Goal: Communication & Community: Connect with others

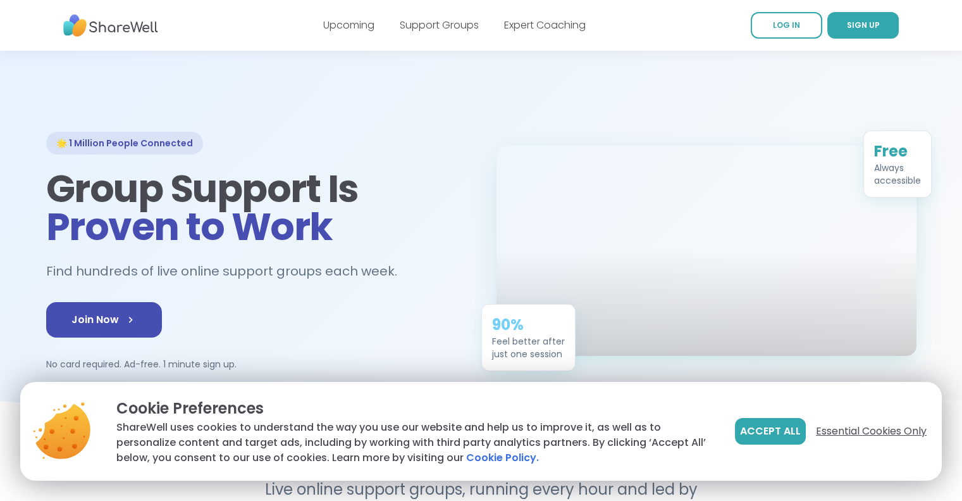
click at [833, 423] on span "Essential Cookies Only" at bounding box center [871, 430] width 111 height 15
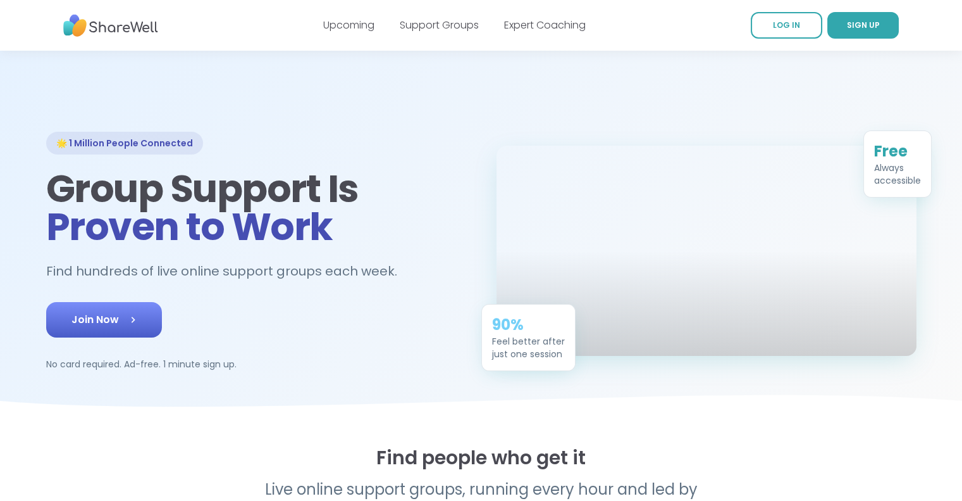
click at [103, 327] on span "Join Now" at bounding box center [104, 319] width 65 height 15
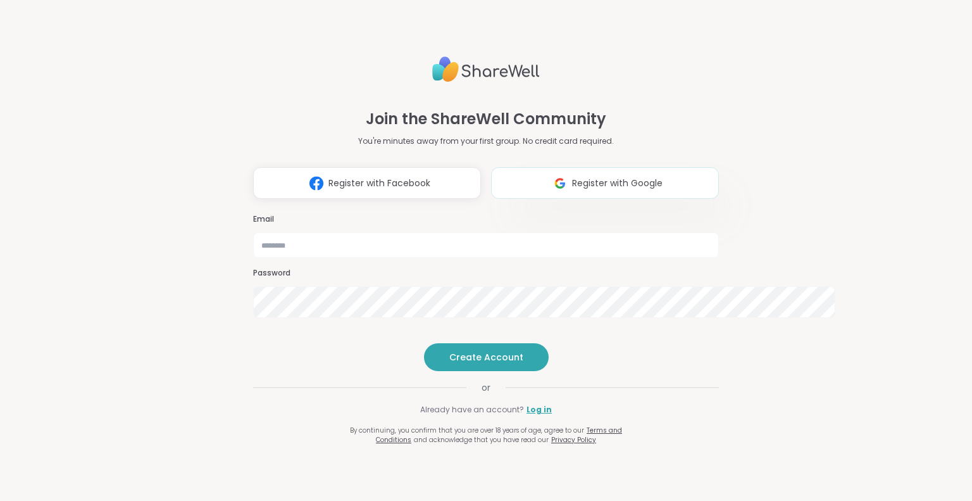
click at [621, 177] on span "Register with Google" at bounding box center [617, 183] width 90 height 13
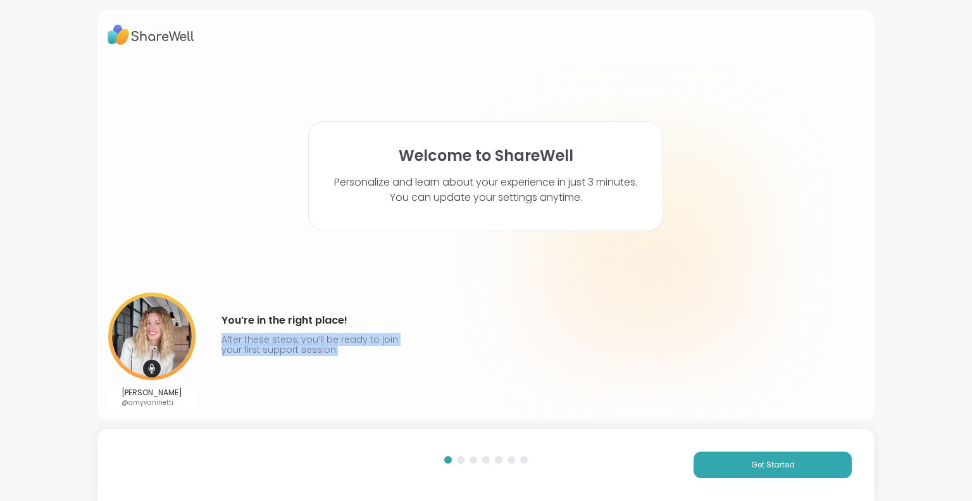
drag, startPoint x: 290, startPoint y: 349, endPoint x: 243, endPoint y: 330, distance: 50.9
click at [243, 334] on p "After these steps, you’ll be ready to join your first support session." at bounding box center [312, 344] width 182 height 20
drag, startPoint x: 240, startPoint y: 300, endPoint x: 423, endPoint y: 296, distance: 182.3
click at [419, 302] on div "You’re in the right place! After these steps, you’ll be ready to join your firs…" at bounding box center [312, 331] width 213 height 59
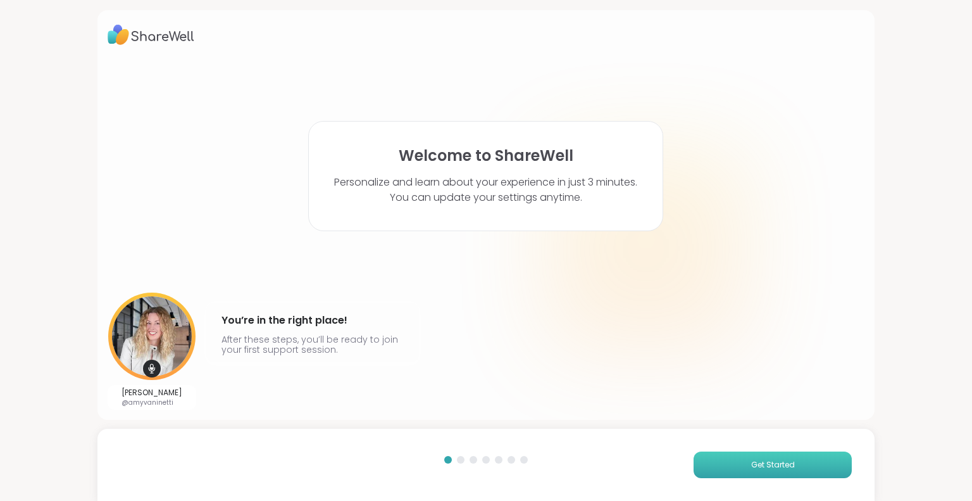
click at [751, 461] on span "Get Started" at bounding box center [773, 464] width 44 height 11
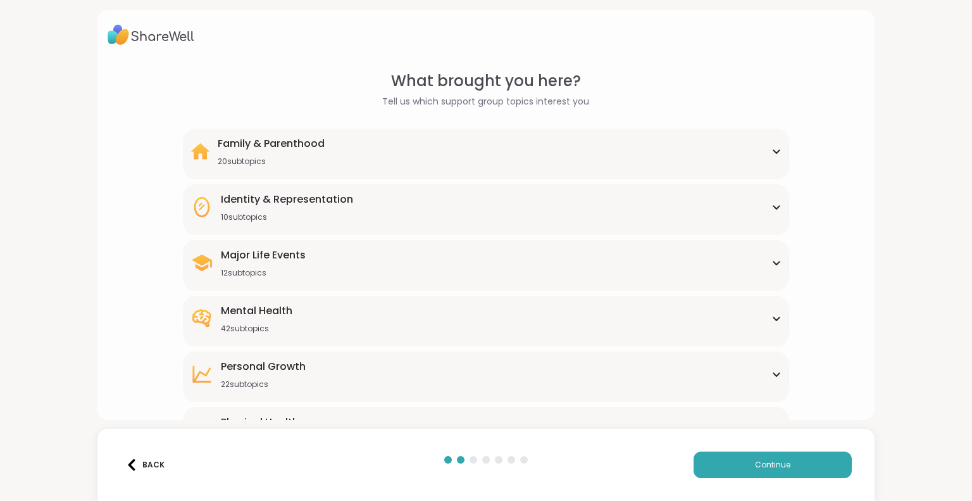
scroll to position [127, 0]
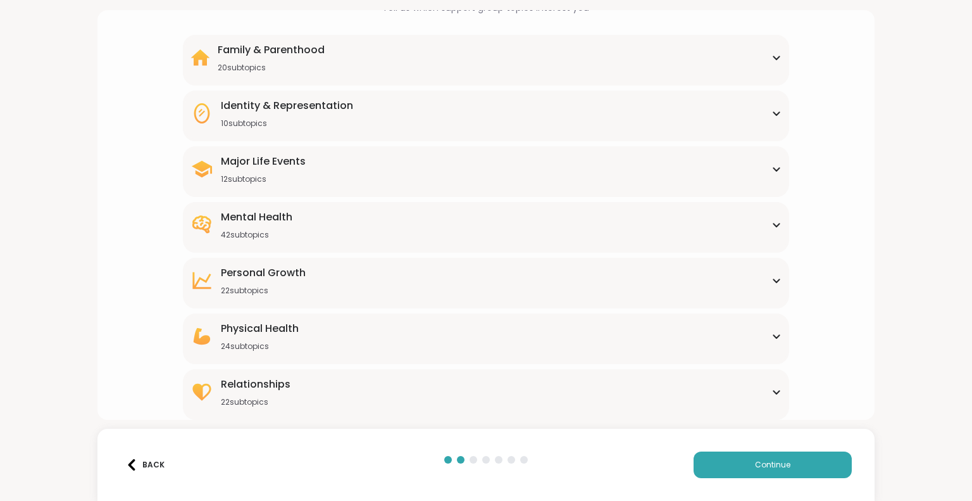
click at [377, 240] on div "Mental Health 42 subtopics" at bounding box center [485, 224] width 590 height 30
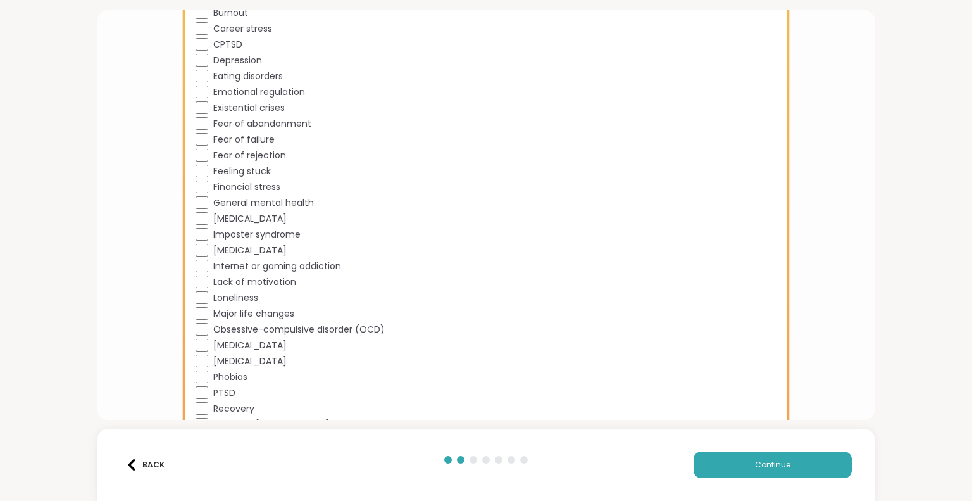
scroll to position [633, 0]
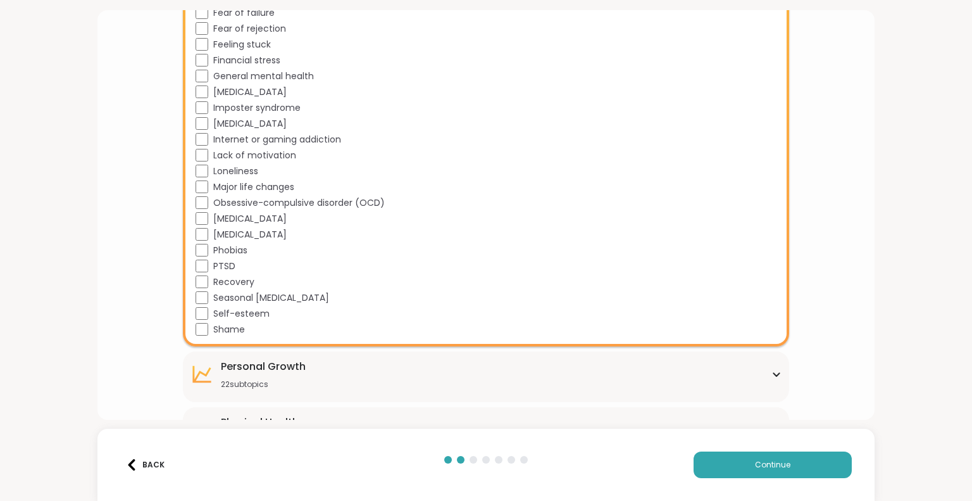
click at [197, 202] on div "Mental Health 42 subtopics Academic stress Addiction [MEDICAL_DATA] Aging Anxie…" at bounding box center [486, 4] width 606 height 683
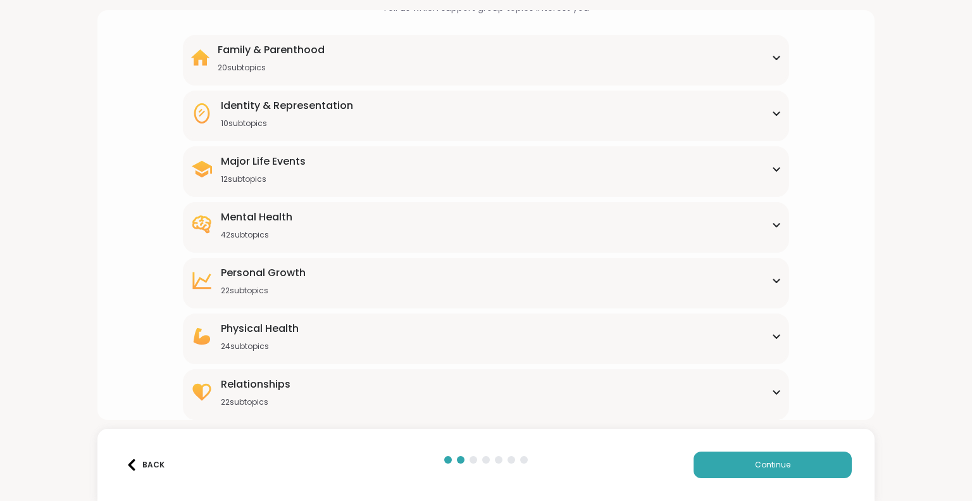
scroll to position [225, 0]
drag, startPoint x: 787, startPoint y: 445, endPoint x: 779, endPoint y: 447, distance: 7.8
click at [787, 451] on button "Continue" at bounding box center [773, 464] width 158 height 27
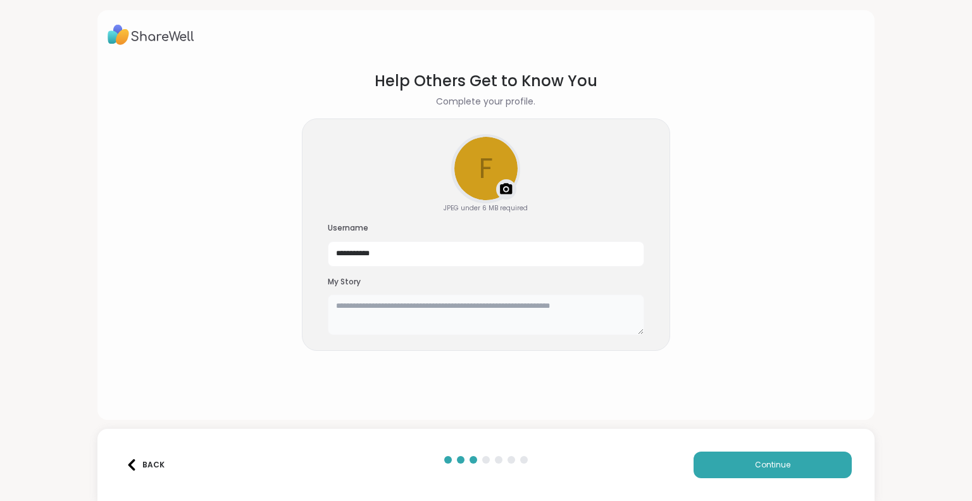
click at [436, 335] on textarea at bounding box center [486, 314] width 316 height 40
type textarea "*"
click at [589, 331] on textarea "**********" at bounding box center [486, 319] width 316 height 51
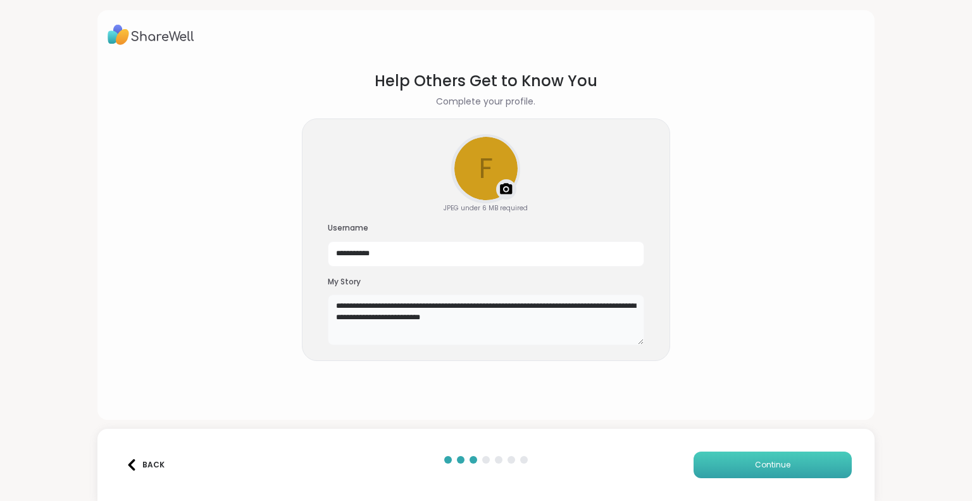
type textarea "**********"
click at [811, 458] on button "Continue" at bounding box center [773, 464] width 158 height 27
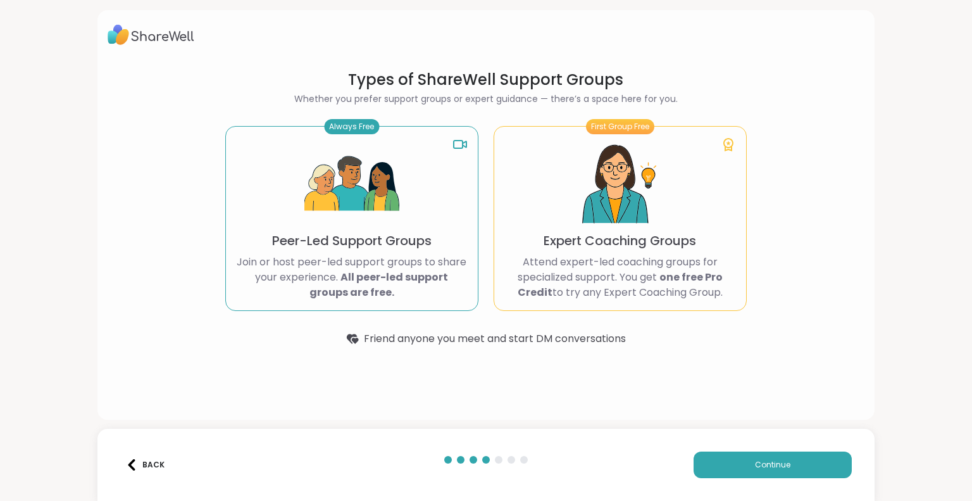
click at [342, 254] on p "Join or host peer-led support groups to share your experience. All peer-led sup…" at bounding box center [352, 277] width 232 height 46
click at [337, 119] on div "Always Free" at bounding box center [351, 126] width 55 height 15
click at [454, 140] on rect at bounding box center [458, 144] width 9 height 8
click at [387, 232] on p "Peer-Led Support Groups" at bounding box center [351, 241] width 159 height 18
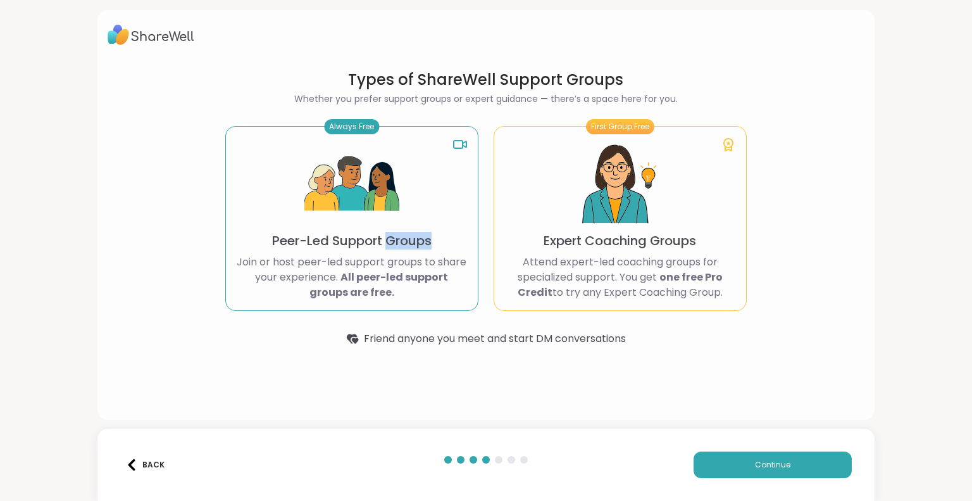
click at [387, 232] on p "Peer-Led Support Groups" at bounding box center [351, 241] width 159 height 18
click at [352, 237] on p "Peer-Led Support Groups" at bounding box center [351, 241] width 159 height 18
click at [370, 283] on b "All peer-led support groups are free." at bounding box center [378, 285] width 139 height 30
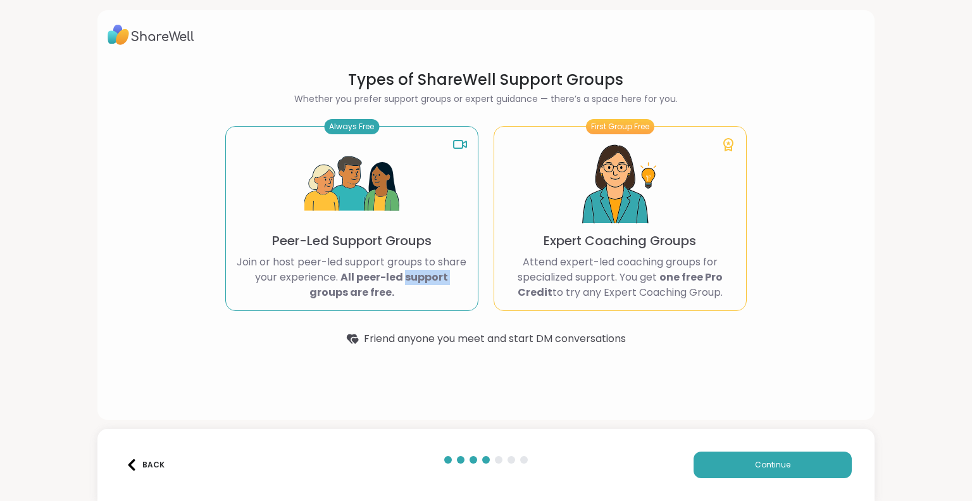
click at [370, 283] on b "All peer-led support groups are free." at bounding box center [378, 285] width 139 height 30
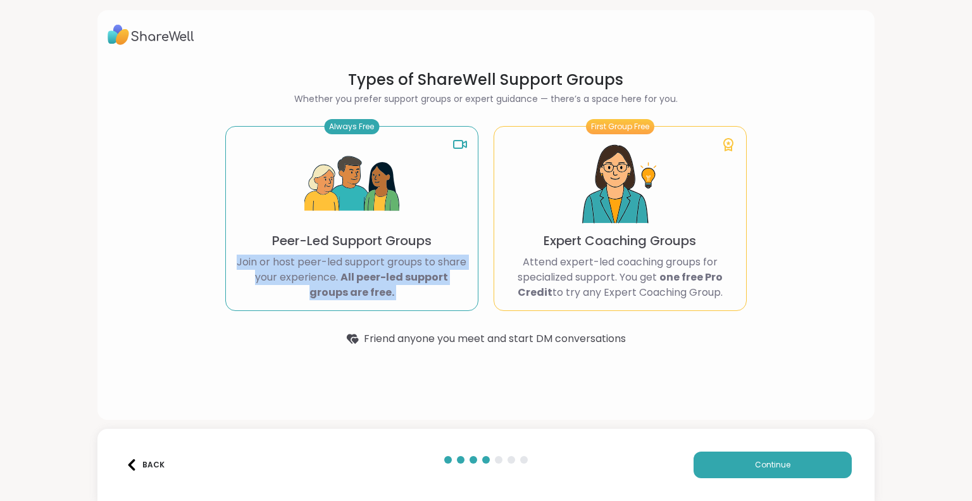
click at [370, 283] on b "All peer-led support groups are free." at bounding box center [378, 285] width 139 height 30
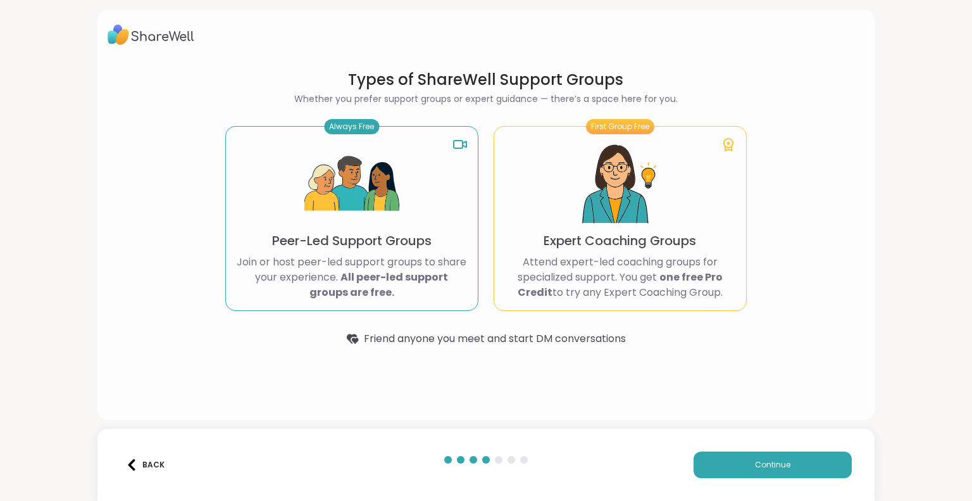
click at [350, 119] on div "Always Free" at bounding box center [351, 126] width 55 height 15
click at [749, 451] on button "Continue" at bounding box center [773, 464] width 158 height 27
